Goal: Task Accomplishment & Management: Manage account settings

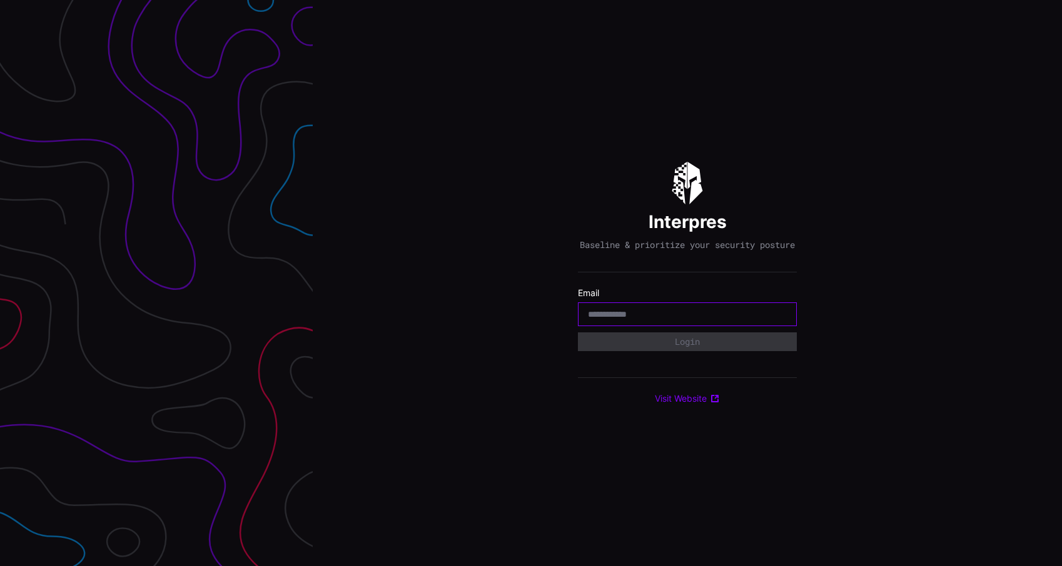
click at [633, 320] on input "email" at bounding box center [687, 314] width 199 height 11
type input "**********"
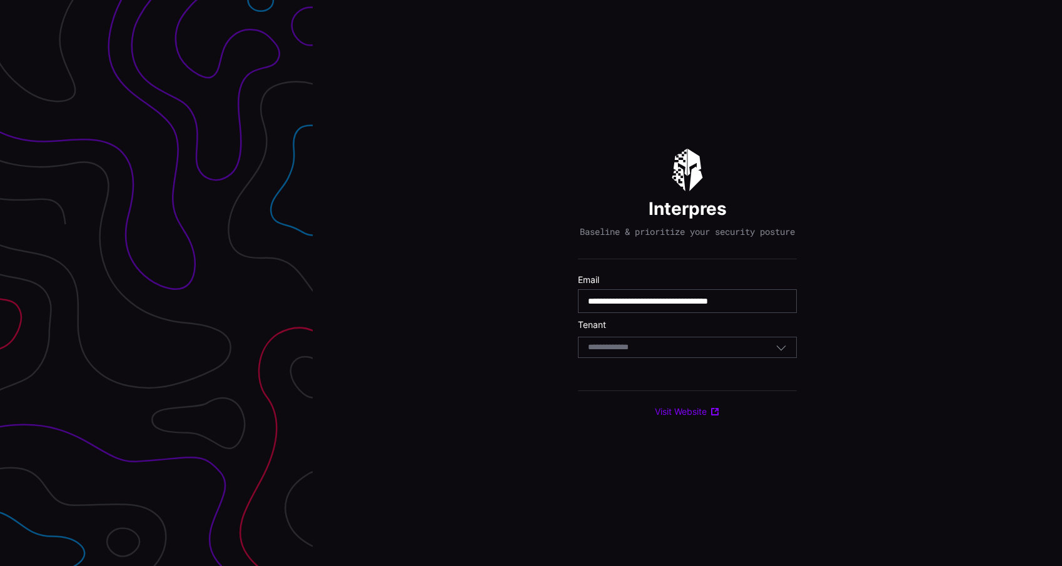
click at [653, 358] on div "Select Tenant" at bounding box center [687, 347] width 219 height 21
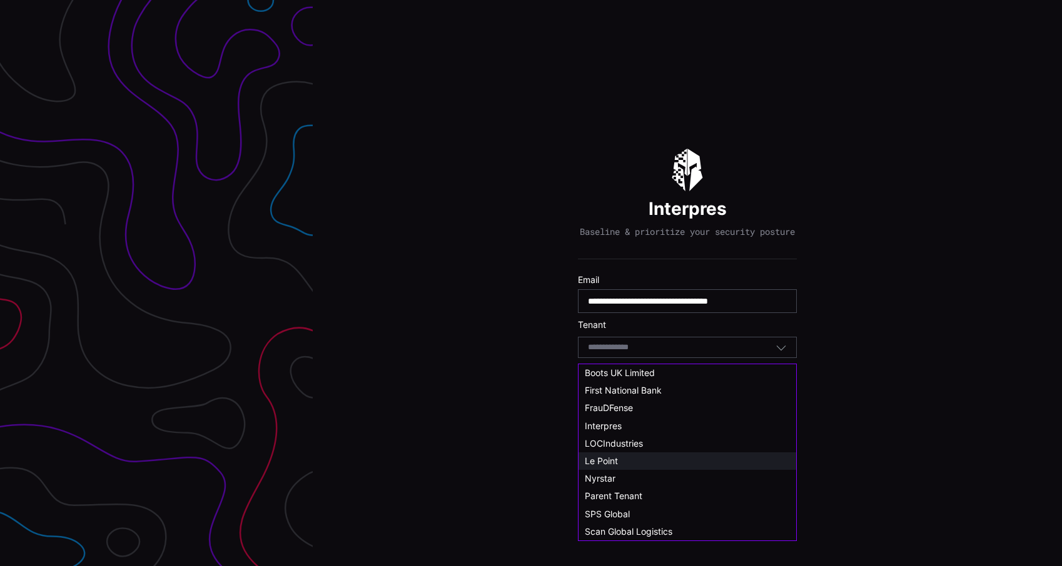
click at [622, 456] on div "Le Point" at bounding box center [687, 461] width 205 height 11
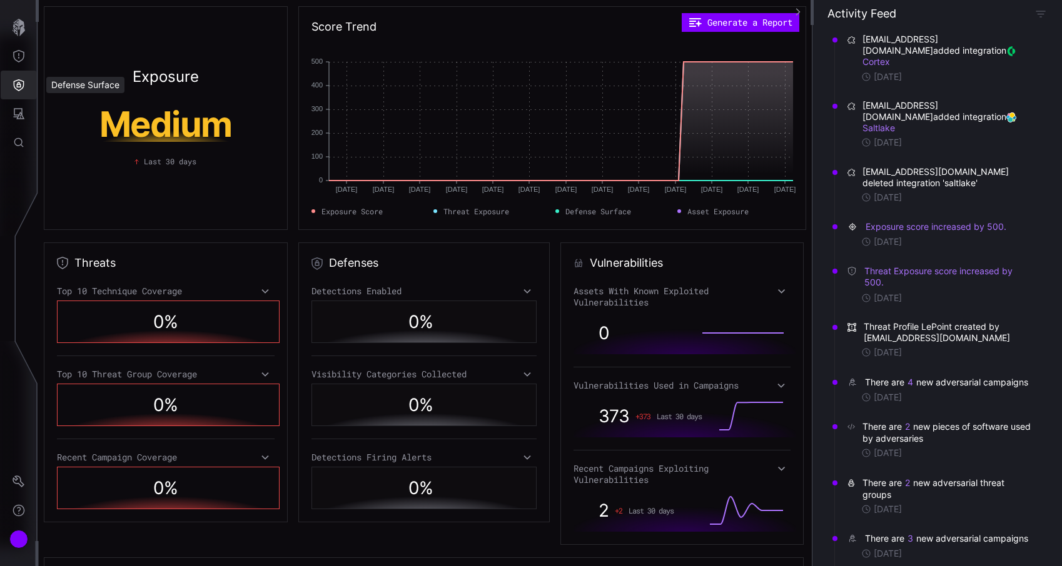
click at [15, 73] on button "Defense Surface" at bounding box center [19, 85] width 36 height 29
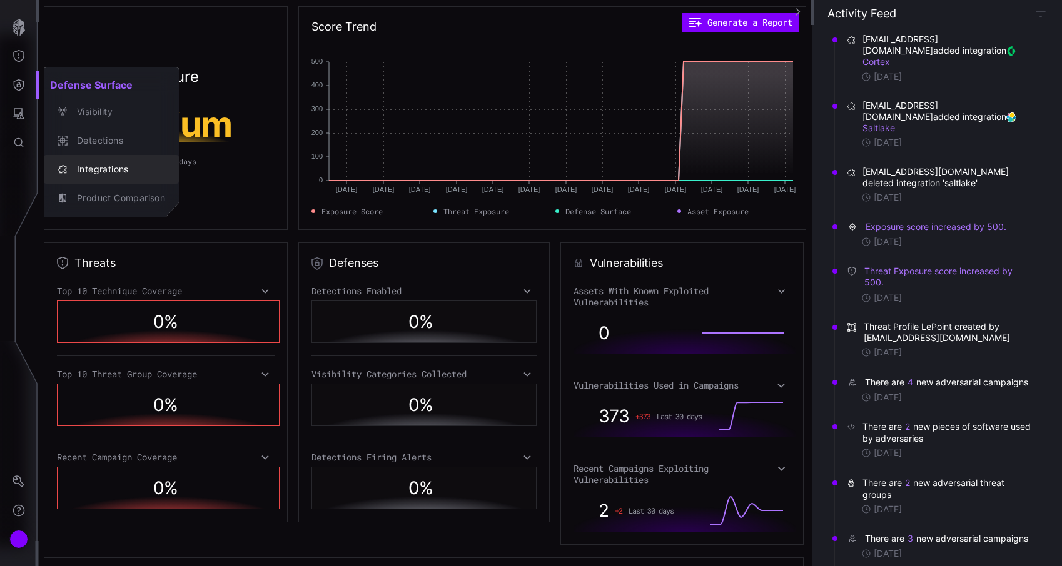
click at [78, 164] on div "Integrations" at bounding box center [118, 170] width 94 height 16
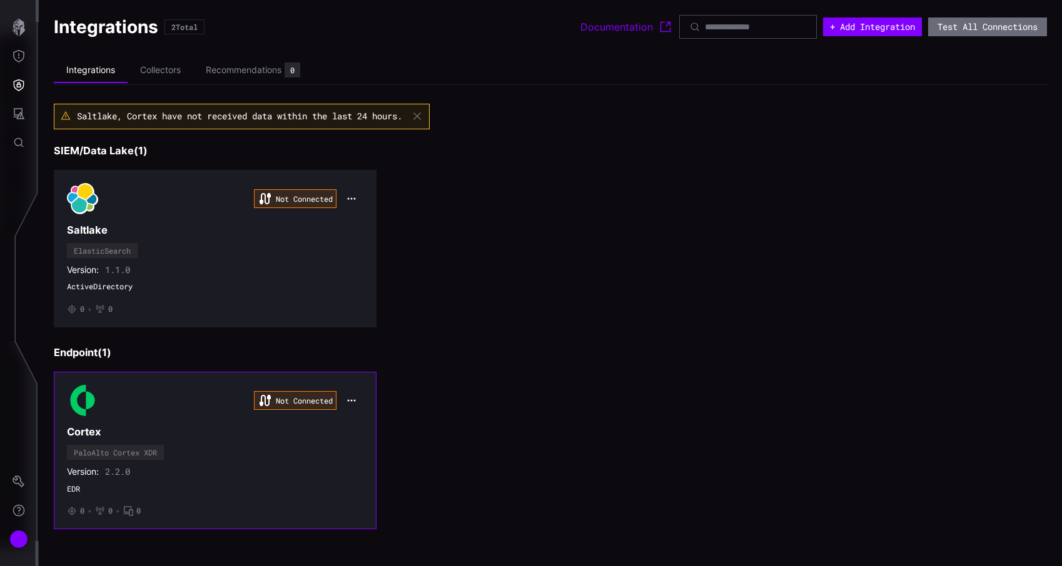
click at [273, 438] on h3 "Cortex" at bounding box center [215, 432] width 296 height 13
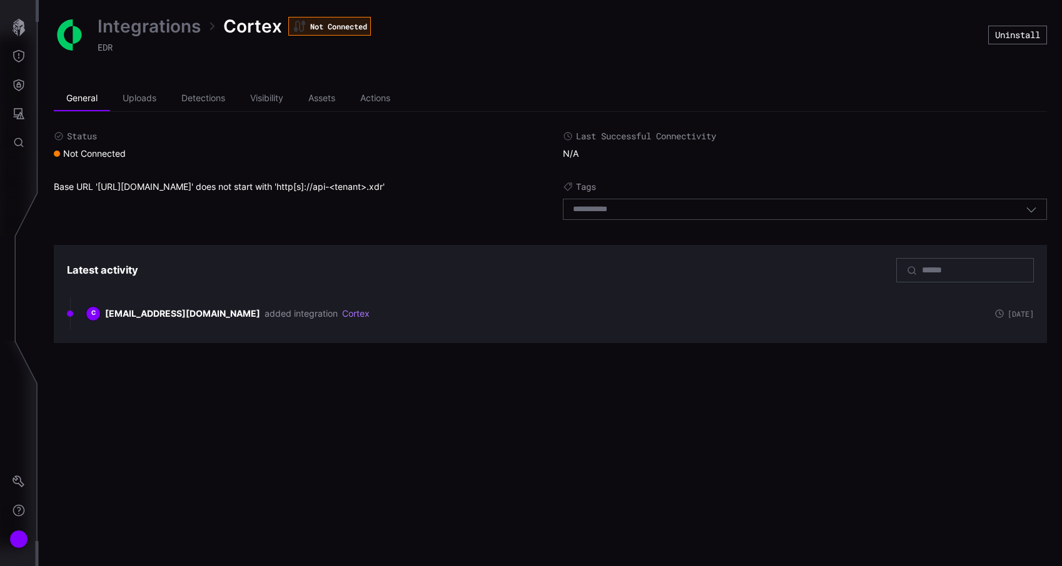
click at [188, 29] on link "Integrations" at bounding box center [149, 26] width 103 height 23
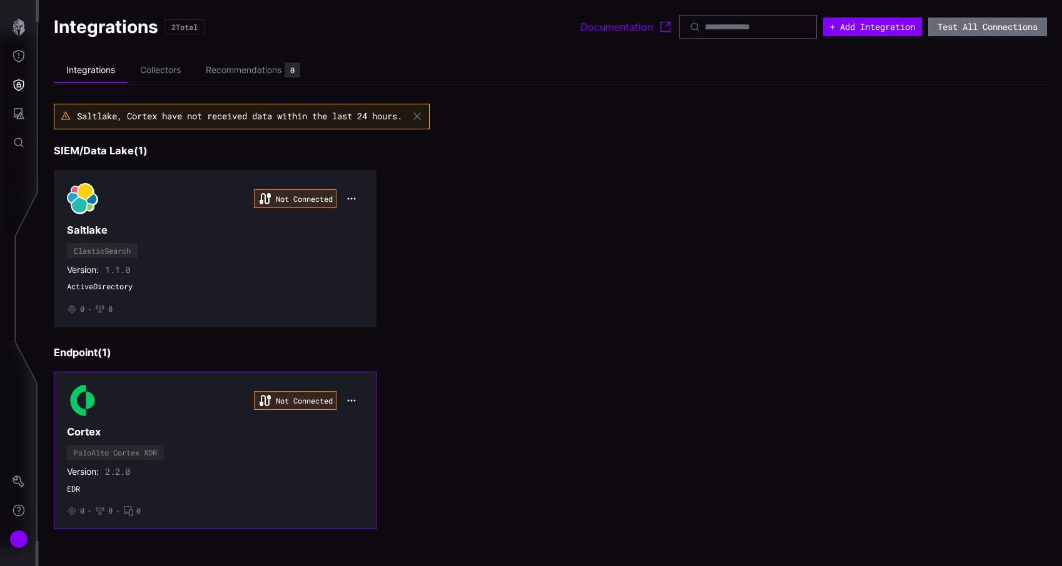
click at [352, 399] on icon "button" at bounding box center [351, 401] width 10 height 10
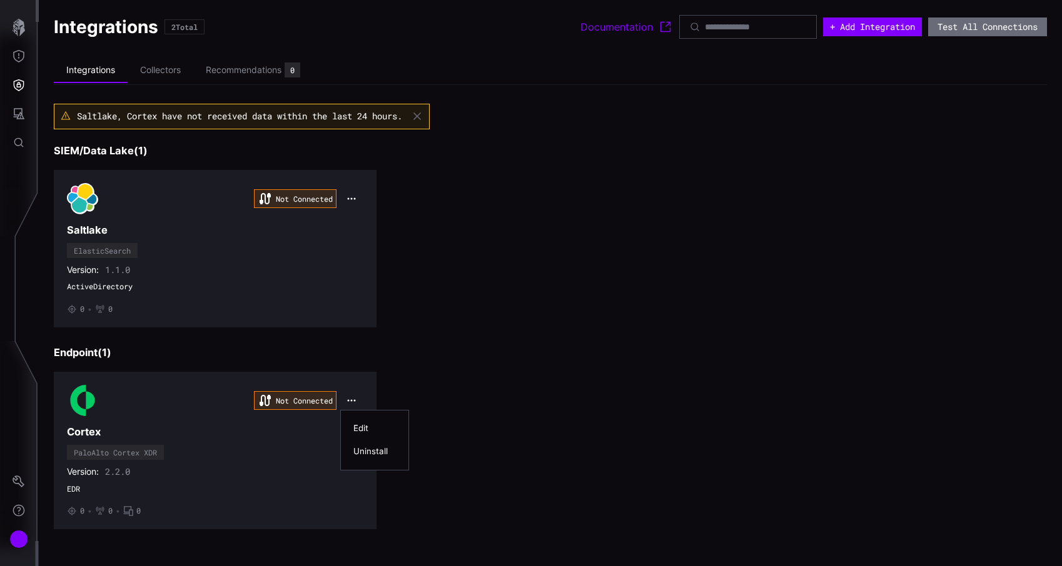
click at [363, 421] on div "Edit" at bounding box center [374, 428] width 55 height 23
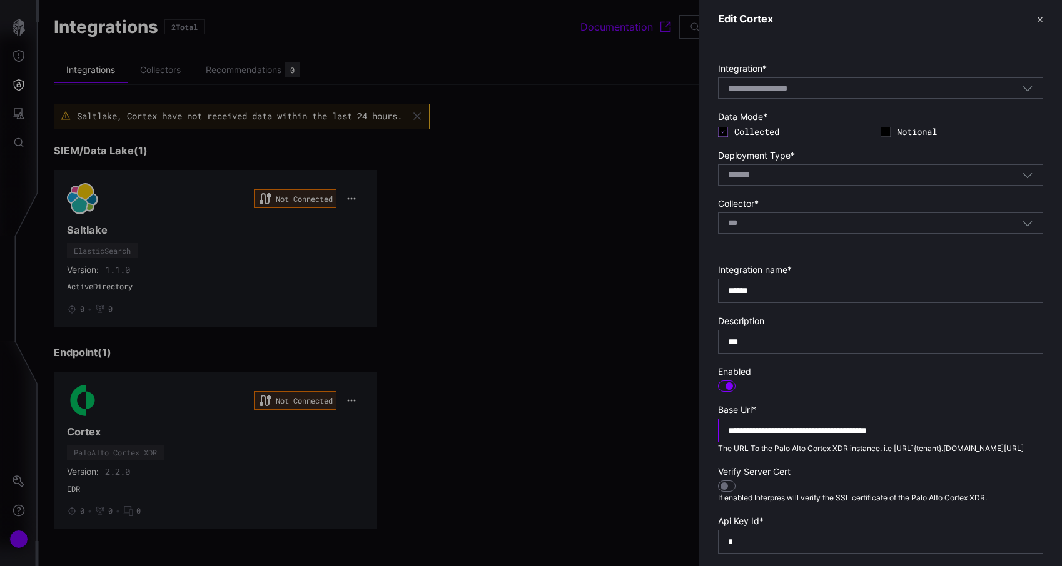
click at [770, 431] on input "**********" at bounding box center [880, 430] width 305 height 11
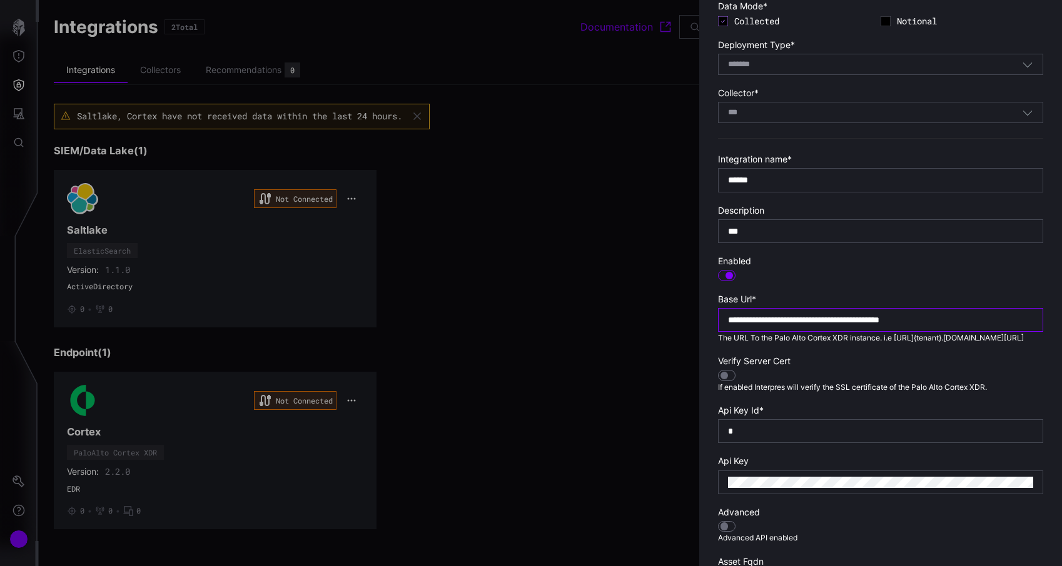
scroll to position [268, 0]
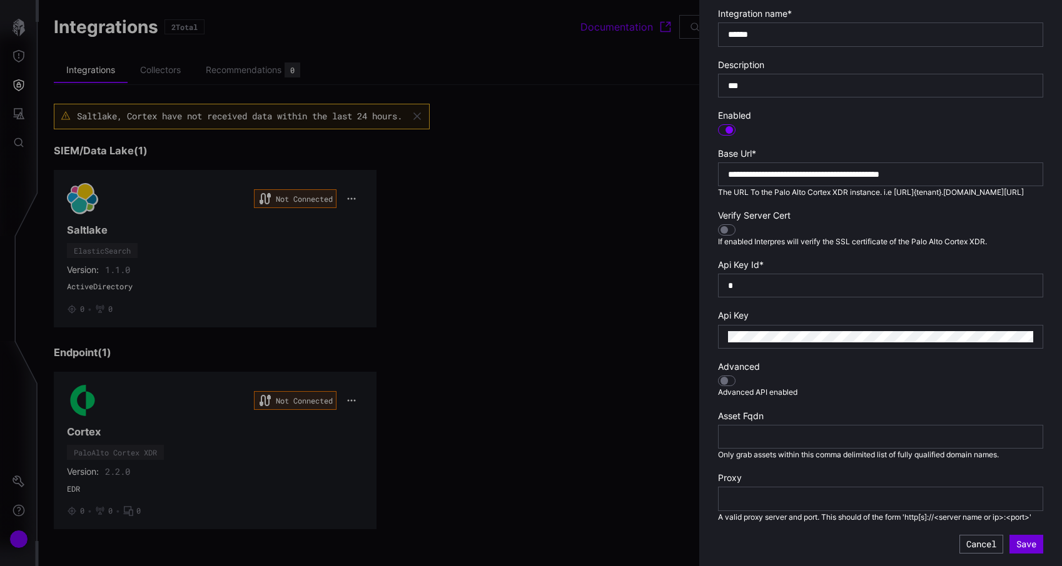
click at [1028, 542] on button "Save" at bounding box center [1026, 544] width 34 height 19
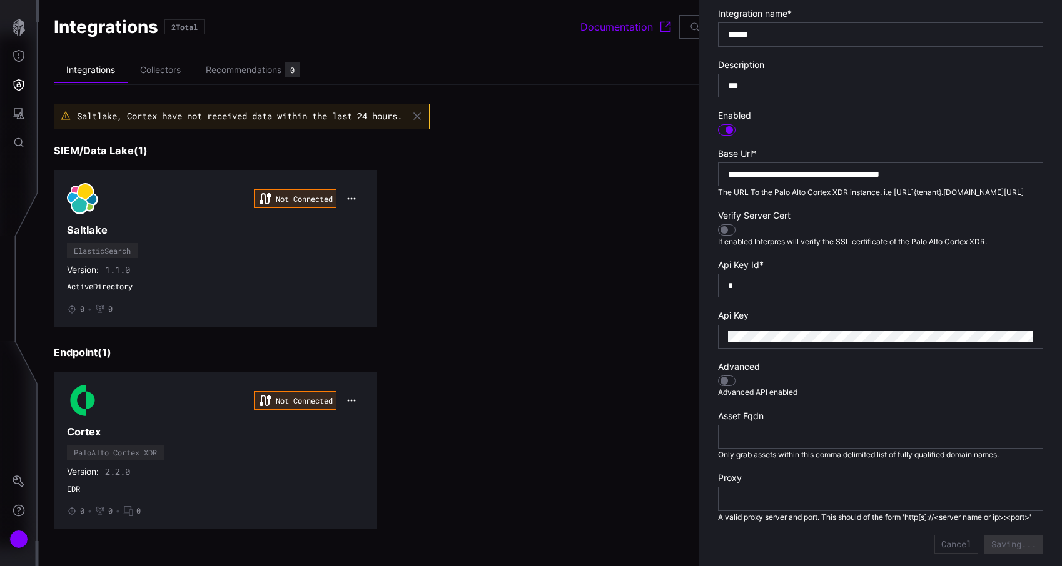
type input "**********"
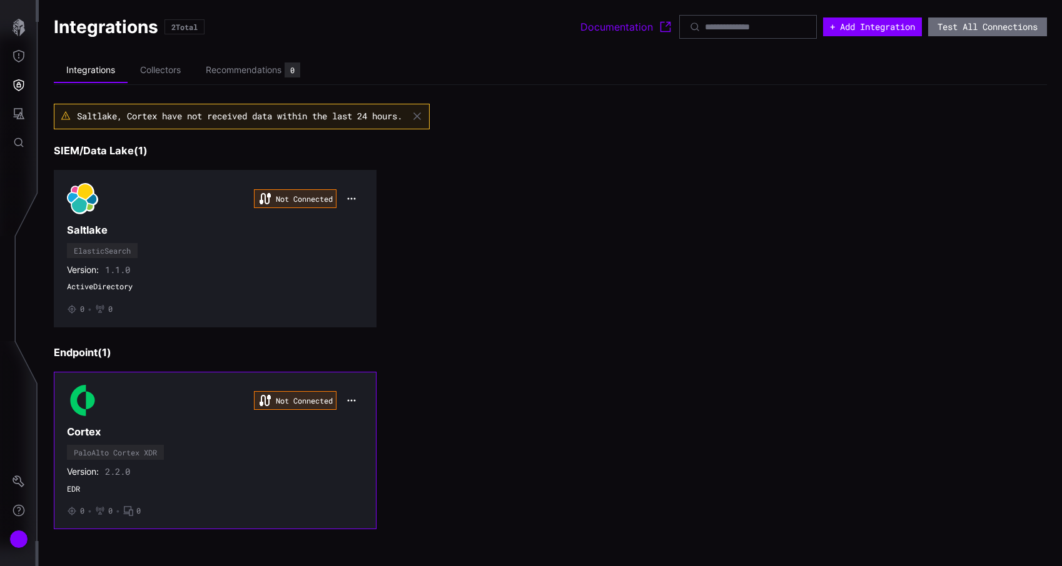
click at [228, 453] on div "Not Connected Cortex PaloAlto Cortex XDR Version: 2.2.0 EDR • 0 • 0 • 0" at bounding box center [215, 450] width 296 height 131
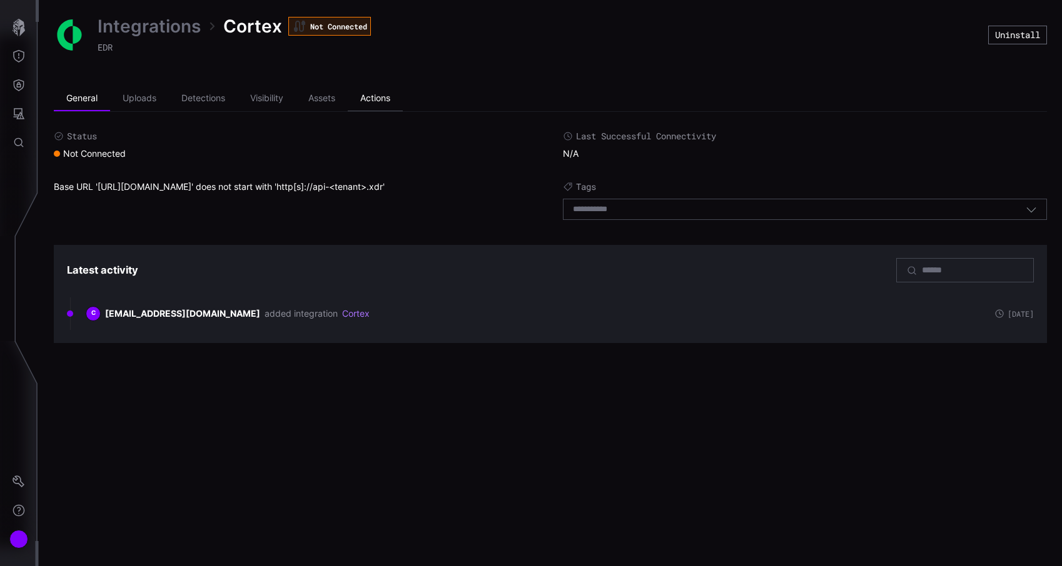
click at [383, 89] on li "Actions" at bounding box center [375, 98] width 55 height 25
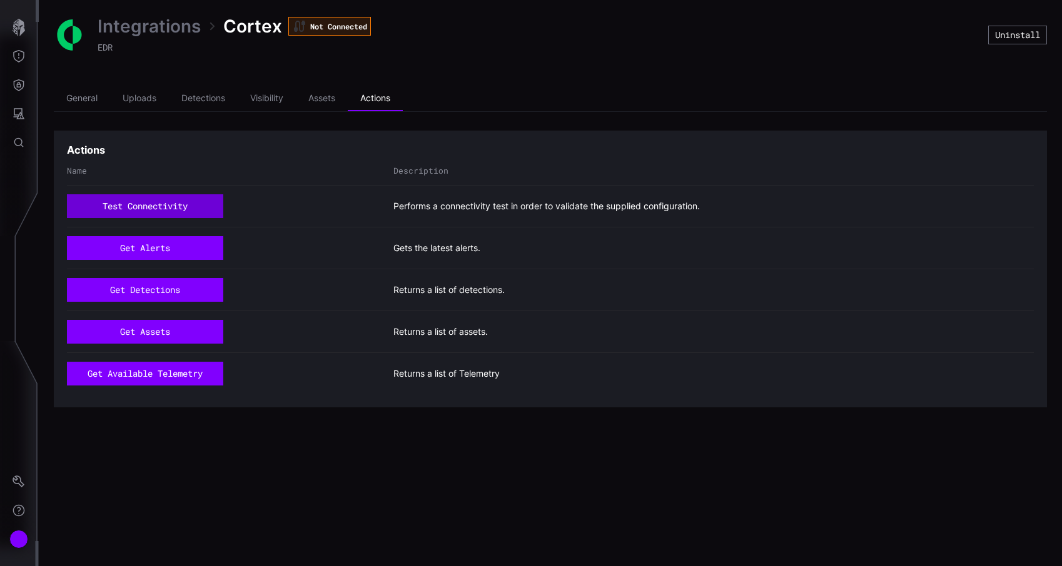
click at [113, 218] on button "test connectivity" at bounding box center [145, 206] width 156 height 24
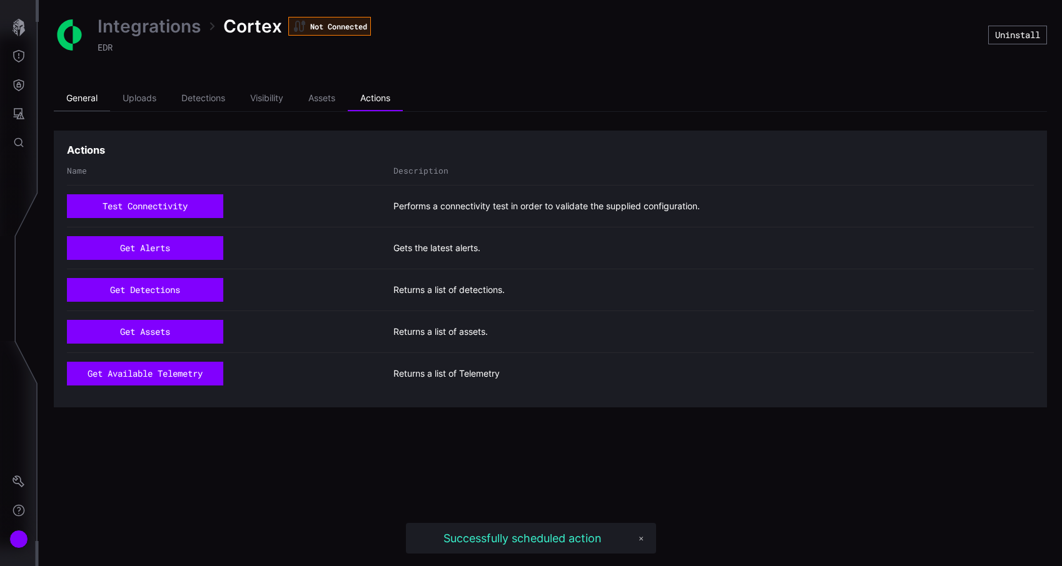
click at [101, 105] on li "General" at bounding box center [82, 98] width 56 height 25
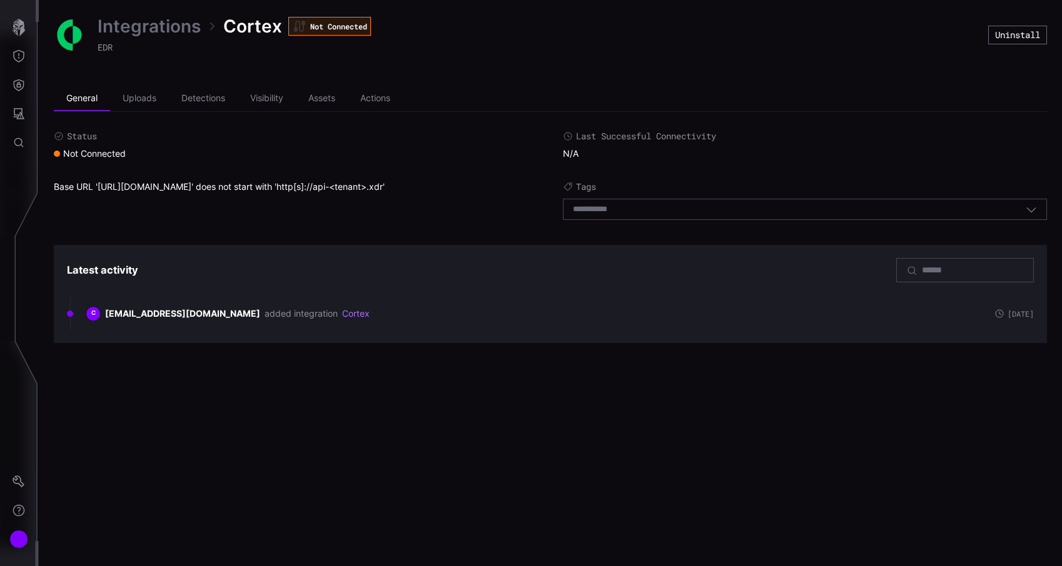
click at [158, 36] on link "Integrations" at bounding box center [149, 26] width 103 height 23
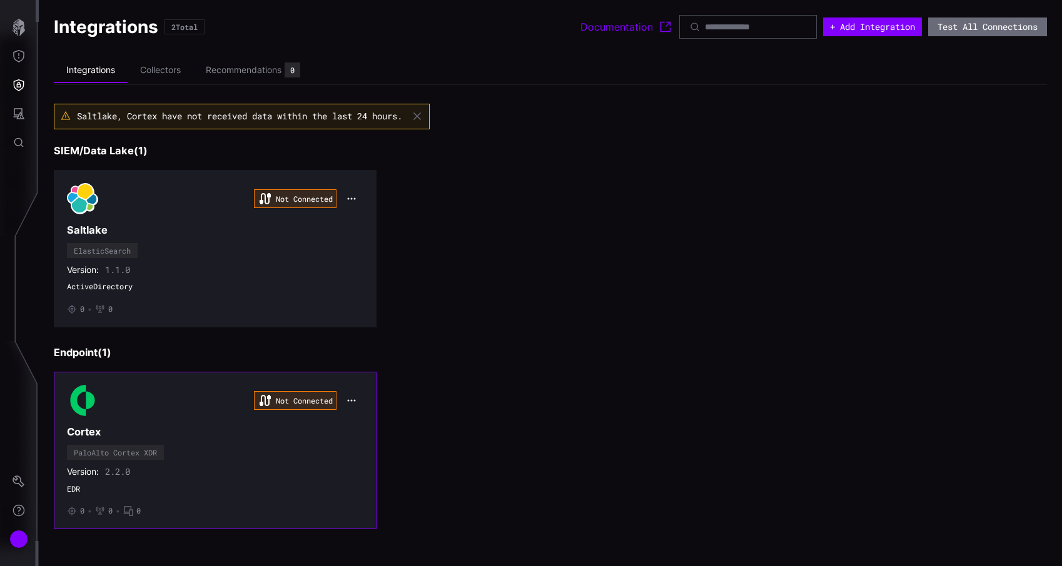
click at [244, 446] on div "Not Connected Cortex PaloAlto Cortex XDR Version: 2.2.0 EDR • 0 • 0 • 0" at bounding box center [215, 450] width 296 height 131
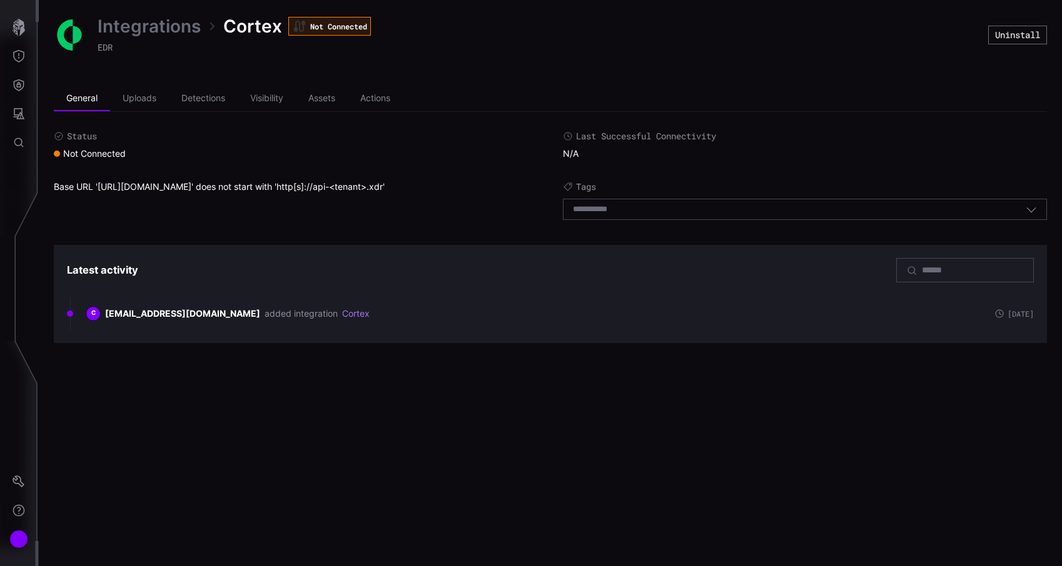
click at [129, 35] on link "Integrations" at bounding box center [149, 26] width 103 height 23
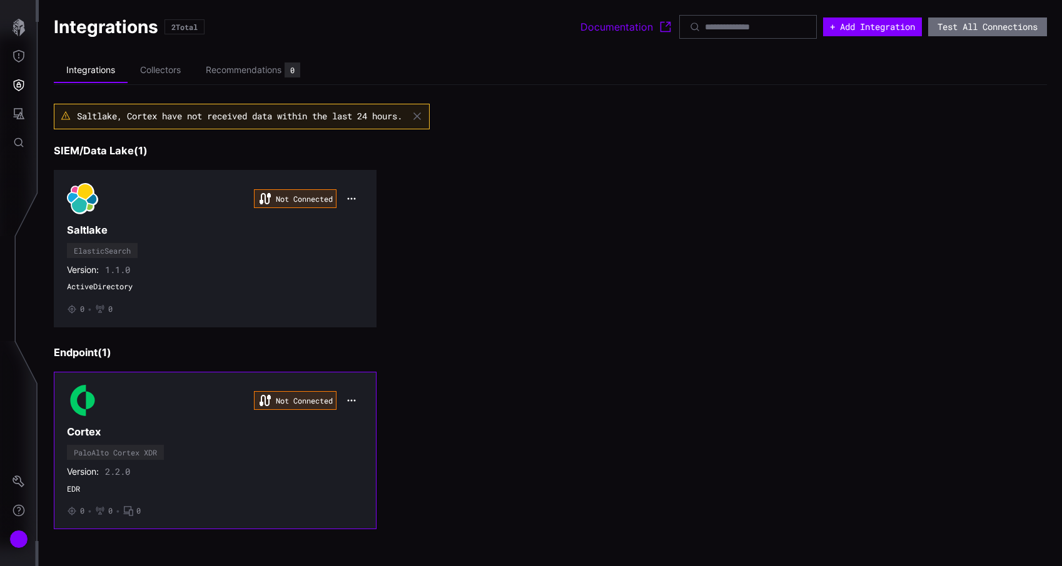
click at [353, 394] on button "button" at bounding box center [351, 401] width 24 height 18
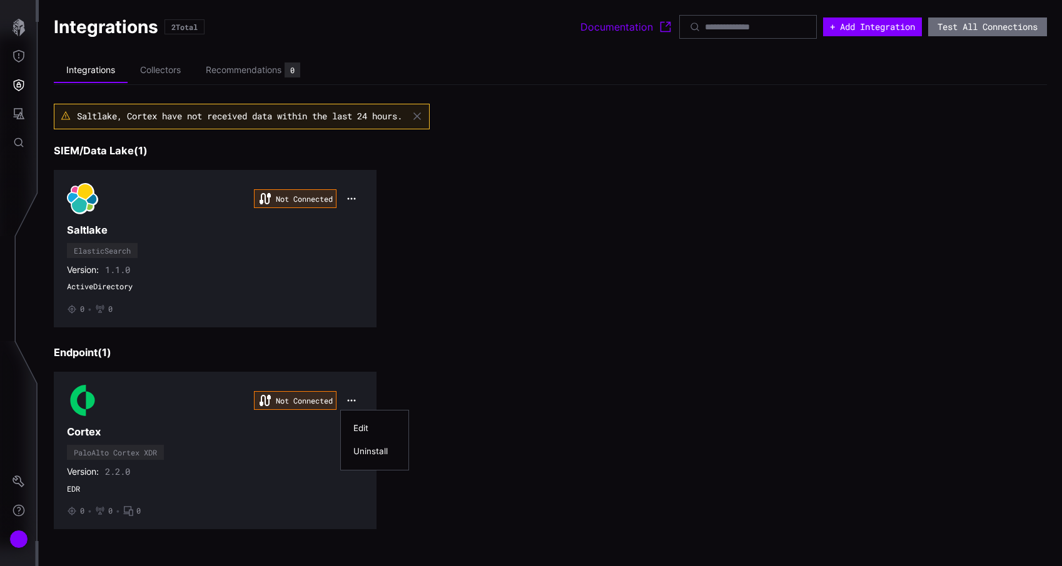
click at [366, 424] on div "Edit" at bounding box center [374, 428] width 43 height 11
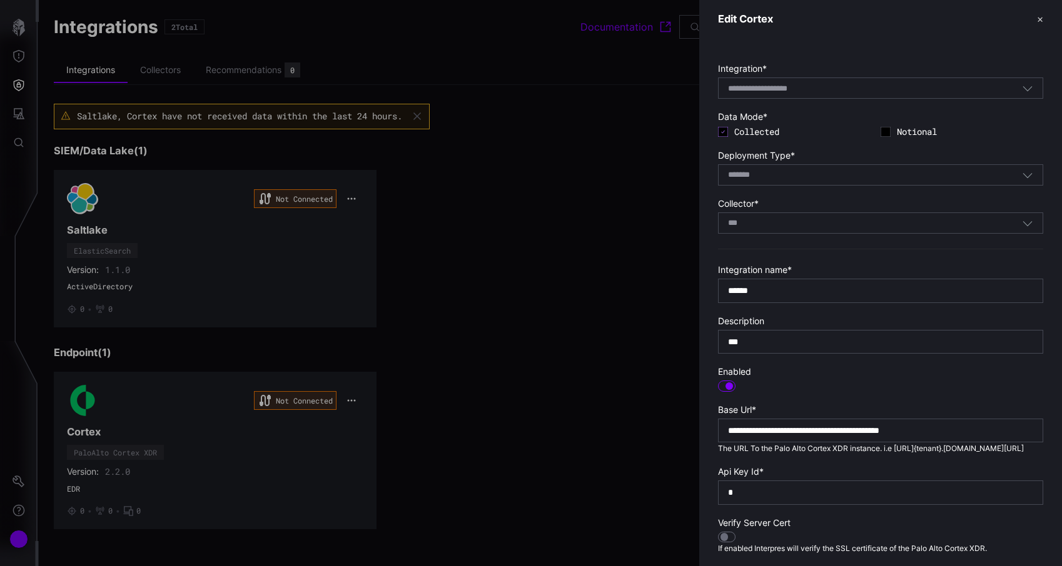
click at [682, 361] on div at bounding box center [531, 283] width 1062 height 566
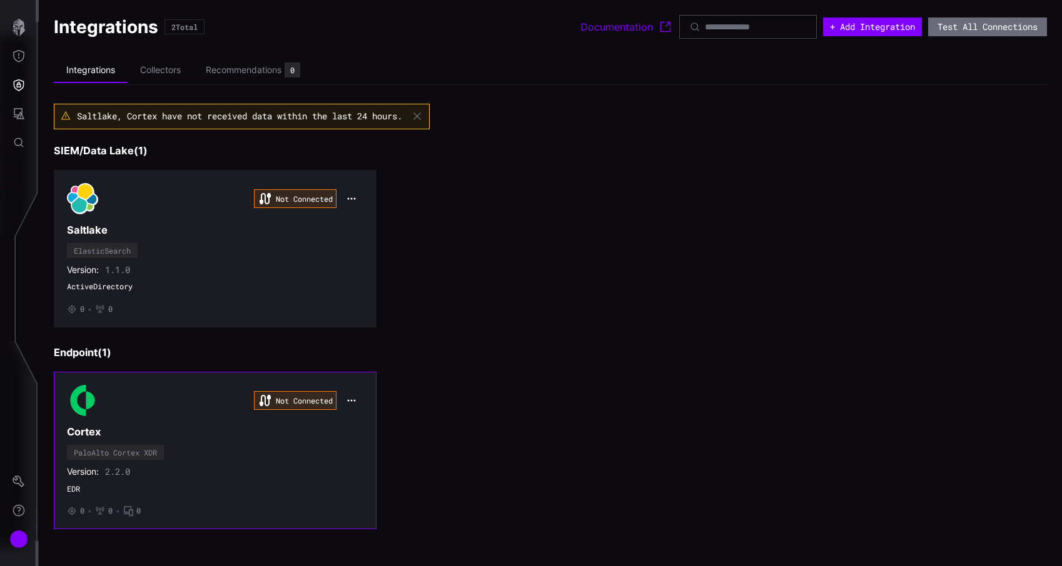
click at [348, 397] on icon "button" at bounding box center [351, 401] width 10 height 10
click at [329, 443] on div "Not Connected Cortex PaloAlto Cortex XDR Version: 2.2.0 EDR • 0 • 0 • 0" at bounding box center [215, 450] width 296 height 131
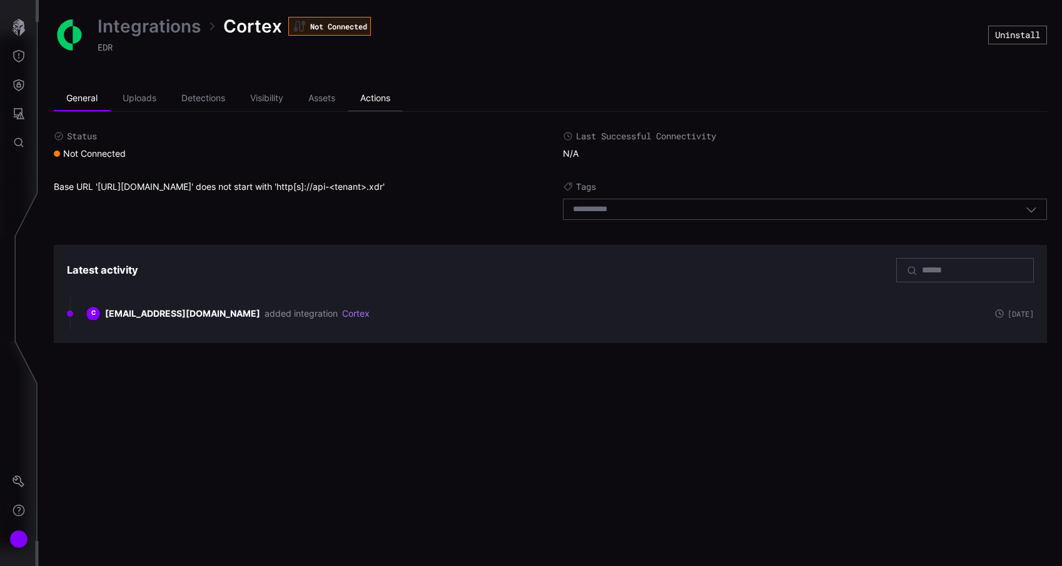
click at [376, 93] on li "Actions" at bounding box center [375, 98] width 55 height 25
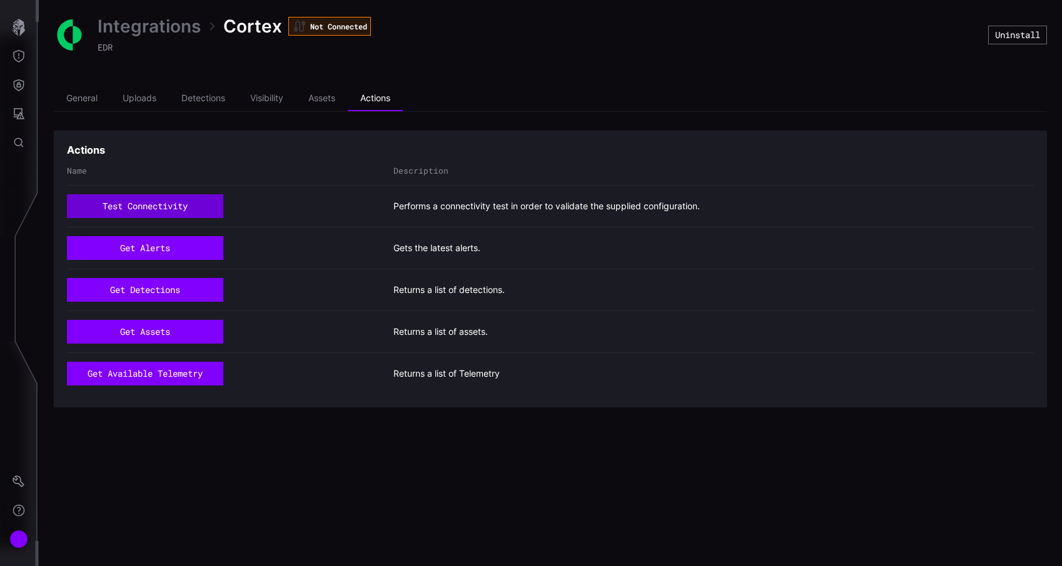
click at [165, 203] on button "test connectivity" at bounding box center [145, 206] width 156 height 24
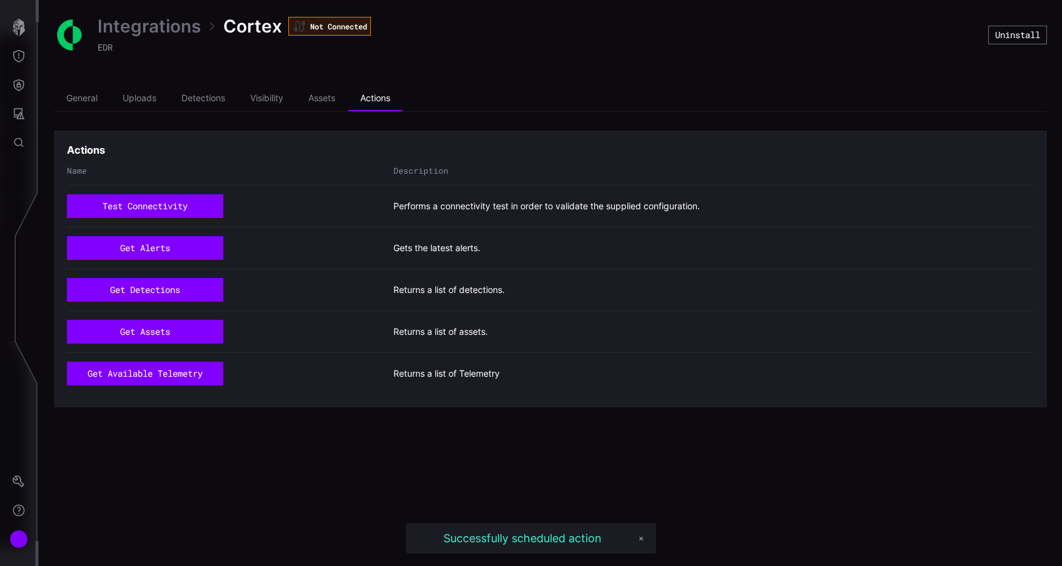
click at [184, 25] on link "Integrations" at bounding box center [149, 26] width 103 height 23
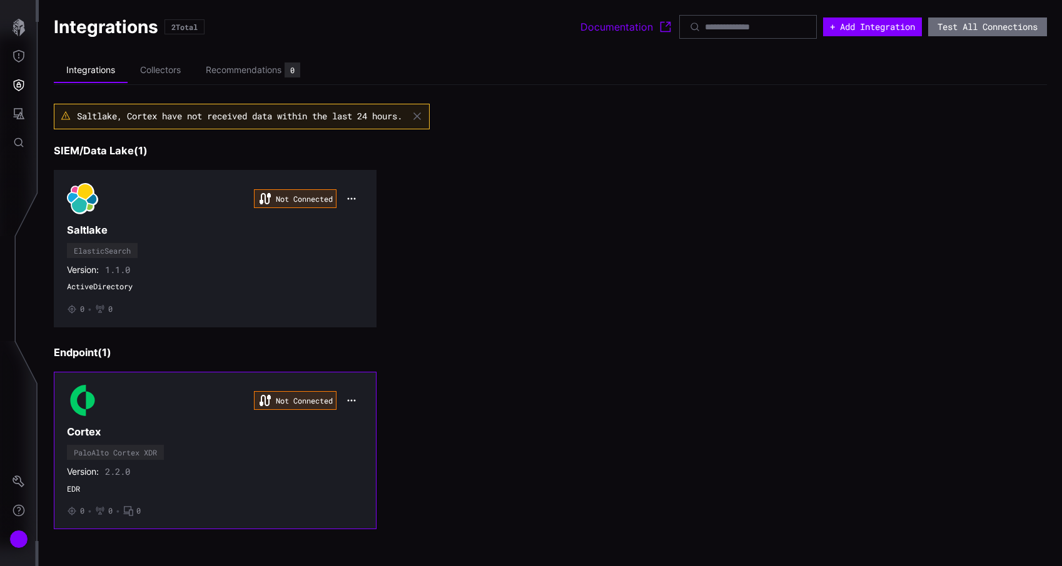
click at [292, 466] on div "Not Connected Cortex PaloAlto Cortex XDR Version: 2.2.0 EDR • 0 • 0 • 0" at bounding box center [215, 450] width 296 height 131
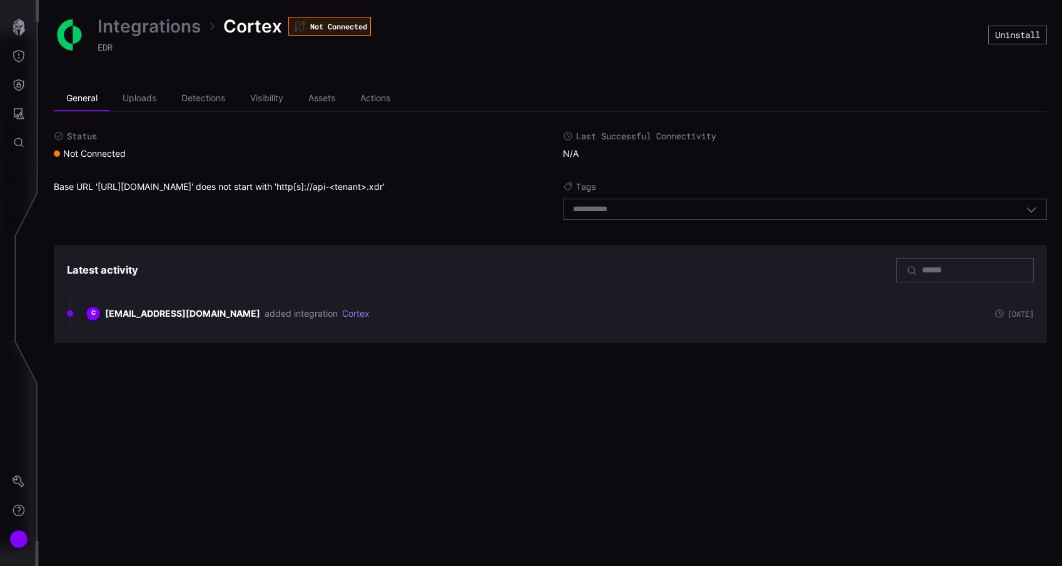
click at [193, 28] on link "Integrations" at bounding box center [149, 26] width 103 height 23
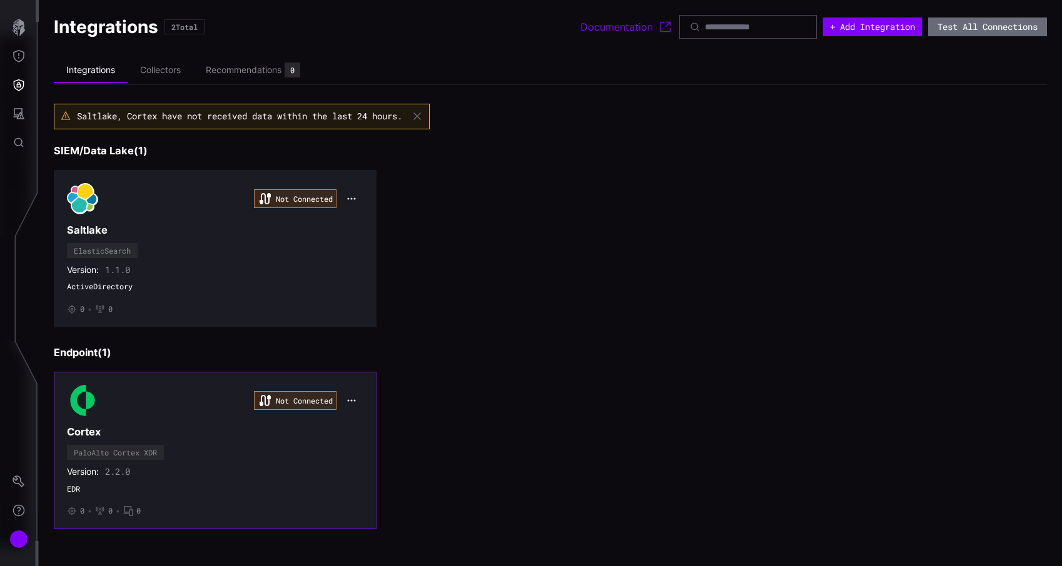
click at [353, 399] on icon "button" at bounding box center [351, 401] width 10 height 10
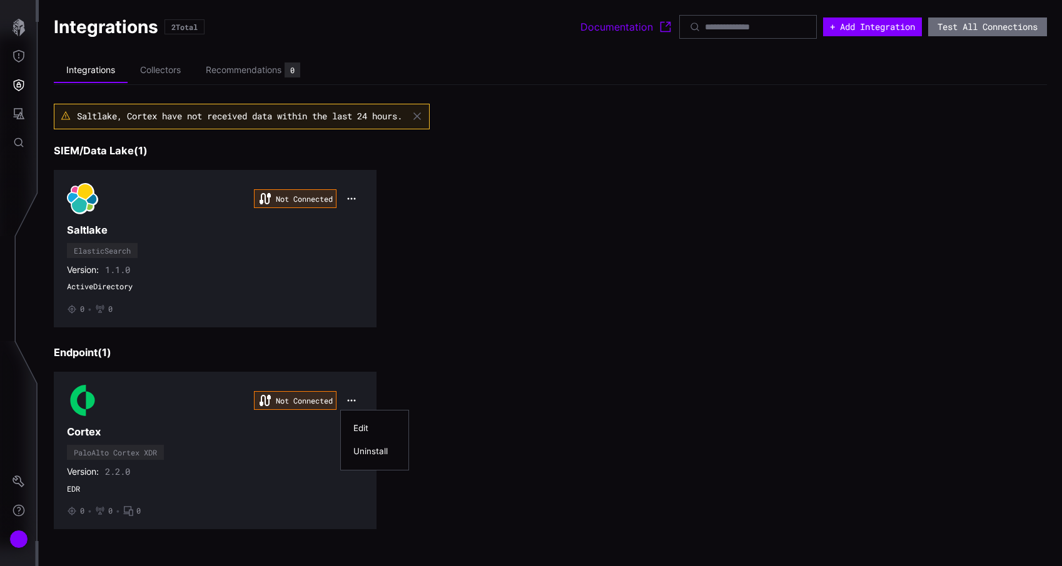
click at [364, 426] on div "Edit" at bounding box center [374, 428] width 43 height 11
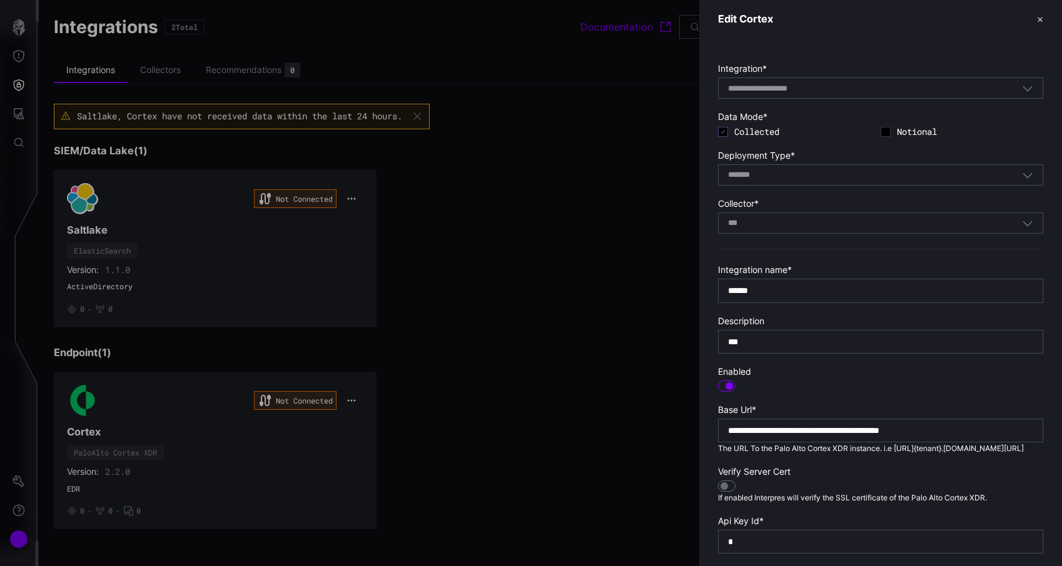
click at [464, 339] on div at bounding box center [531, 283] width 1062 height 566
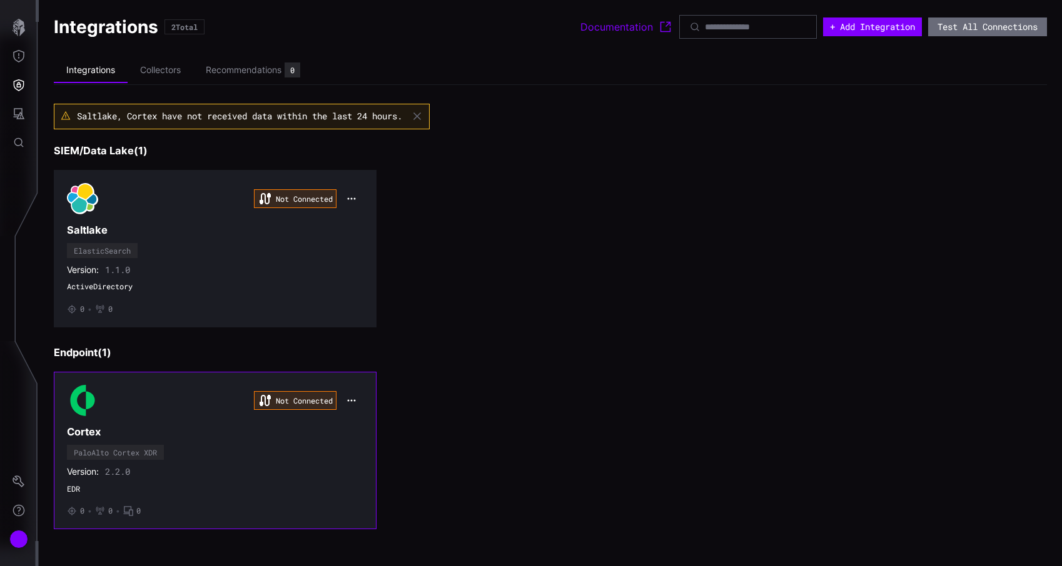
click at [352, 403] on icon "button" at bounding box center [351, 401] width 10 height 10
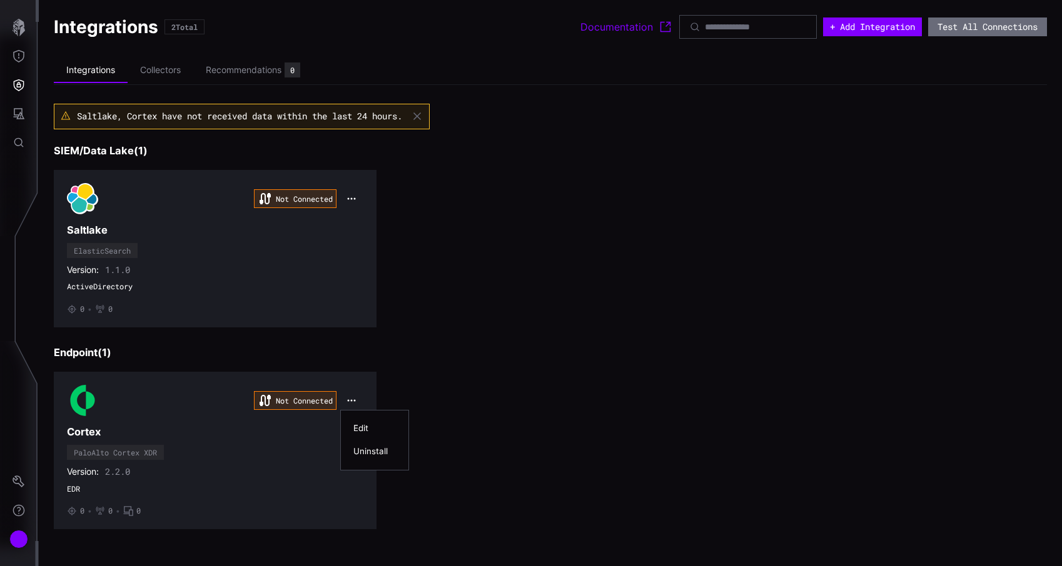
click at [368, 421] on div "Edit" at bounding box center [374, 428] width 55 height 23
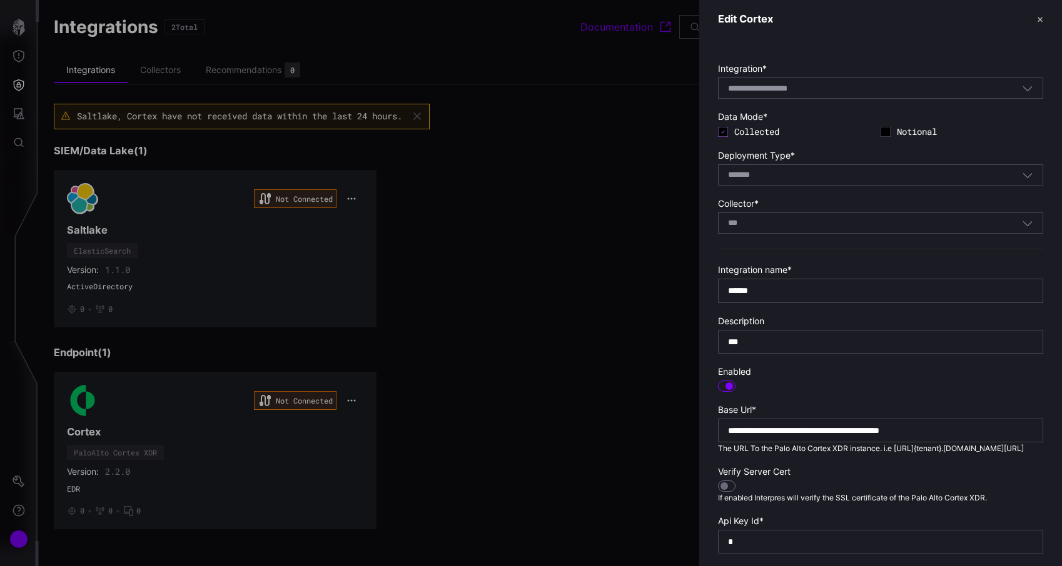
click at [1042, 23] on button "✕" at bounding box center [1040, 19] width 6 height 13
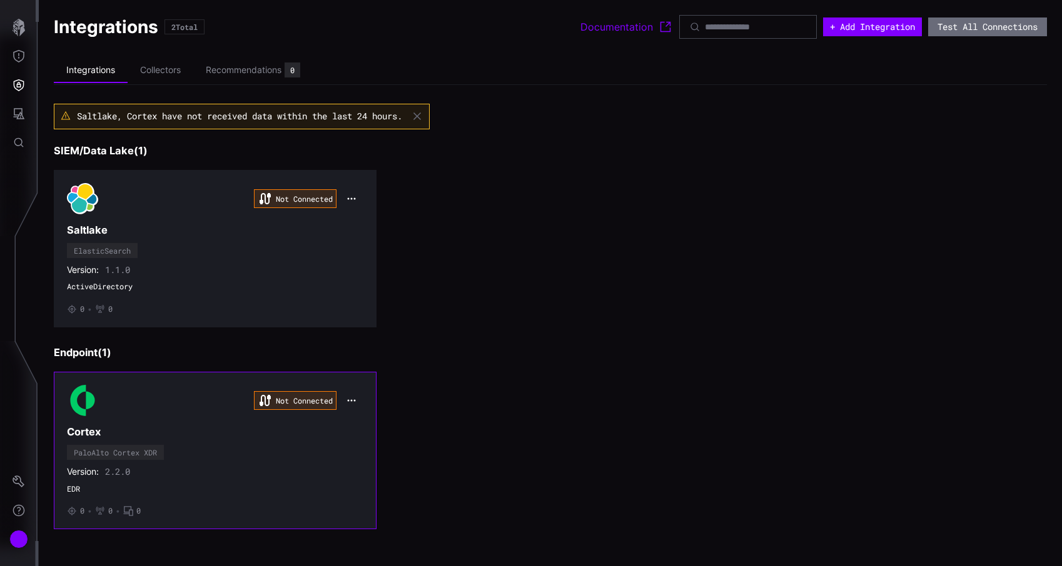
click at [351, 399] on icon "button" at bounding box center [351, 401] width 10 height 10
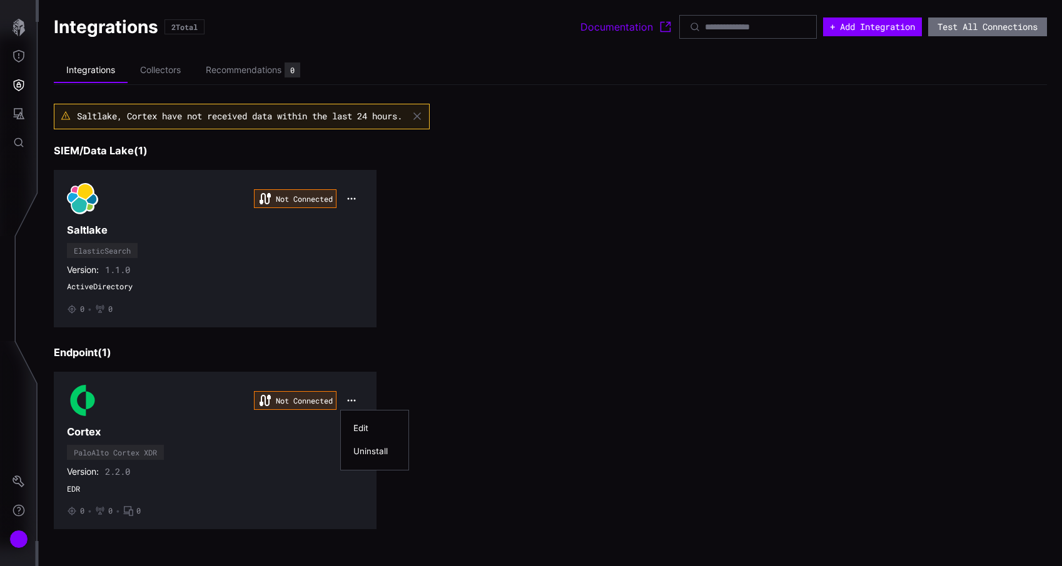
click at [364, 426] on div "Edit" at bounding box center [374, 428] width 43 height 11
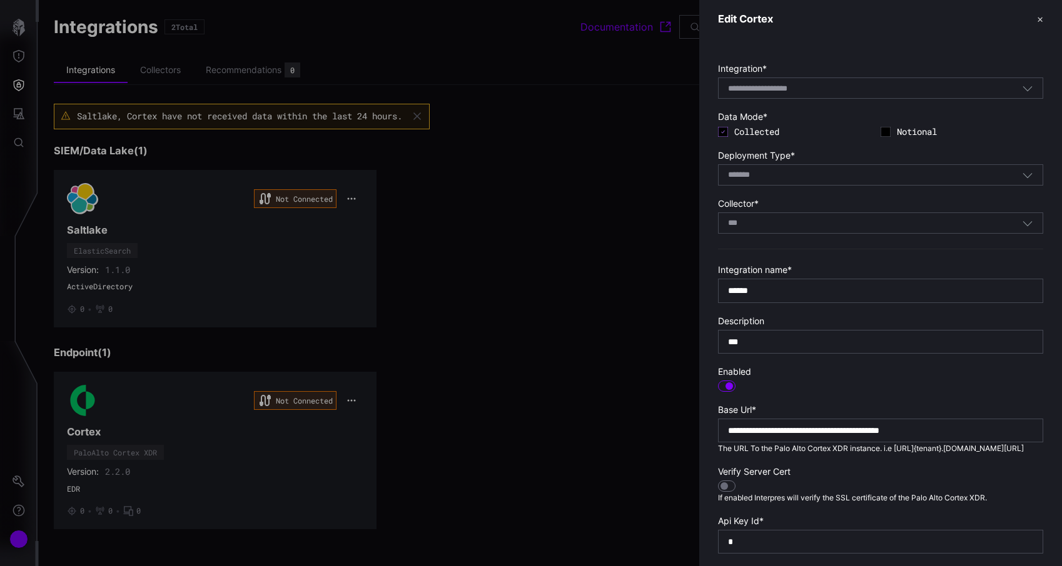
click at [1037, 21] on button "✕" at bounding box center [1040, 19] width 6 height 13
